Goal: Task Accomplishment & Management: Complete application form

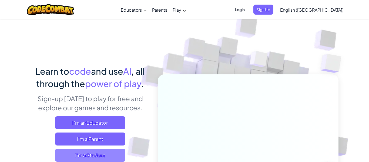
click at [101, 153] on span "I'm a Student" at bounding box center [90, 154] width 70 height 13
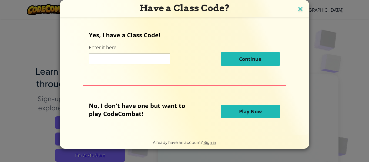
click at [300, 9] on img at bounding box center [300, 9] width 7 height 8
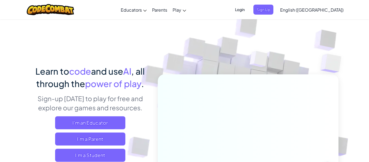
click at [248, 11] on span "Login" at bounding box center [239, 10] width 16 height 10
